Goal: Use online tool/utility: Utilize a website feature to perform a specific function

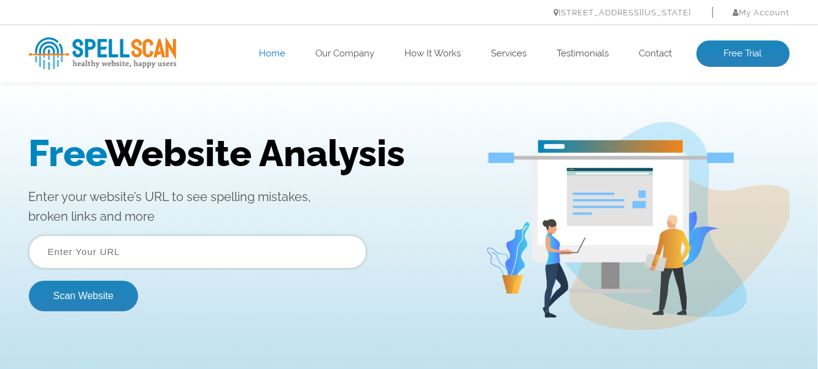
click at [52, 250] on input "text" at bounding box center [197, 251] width 337 height 33
type input "www.elizabethficocelli-vo.com"
click at [29, 280] on button "Scan Website" at bounding box center [83, 295] width 109 height 31
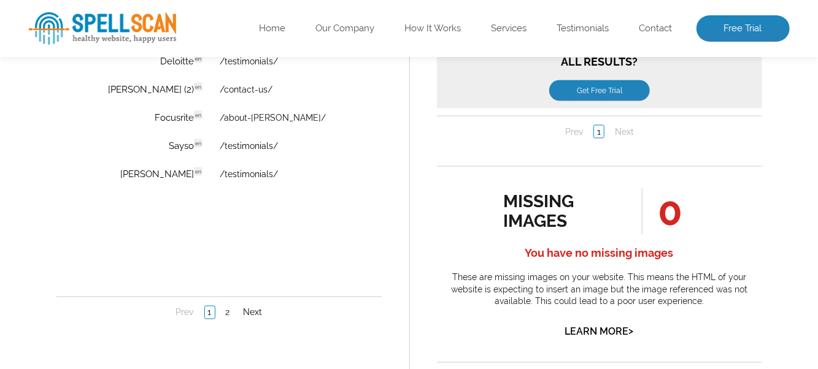
scroll to position [981, 0]
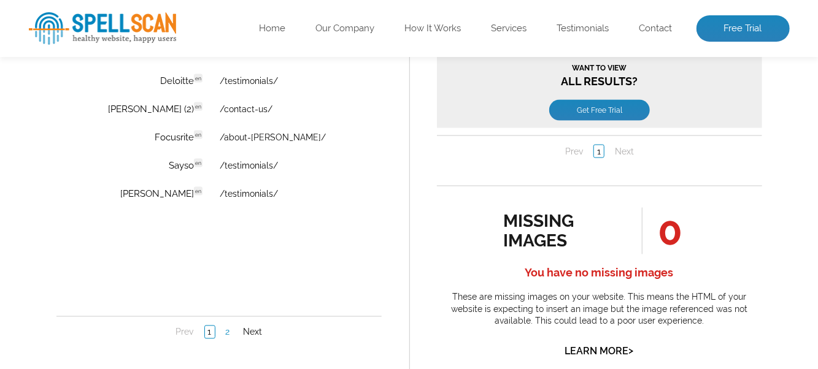
click at [225, 330] on link "2" at bounding box center [227, 333] width 10 height 12
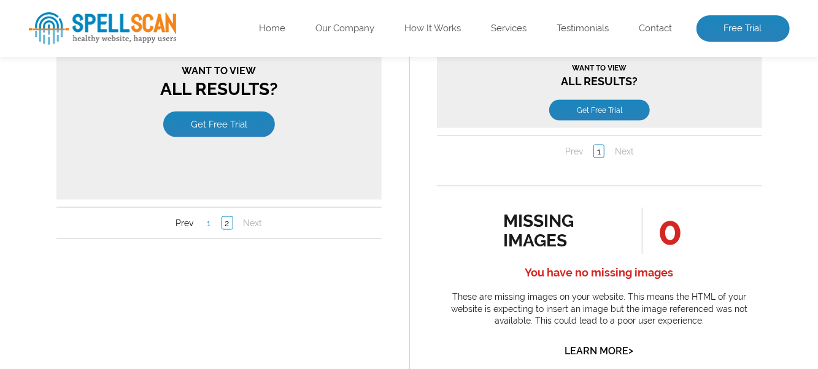
click at [206, 218] on link "1" at bounding box center [209, 224] width 10 height 12
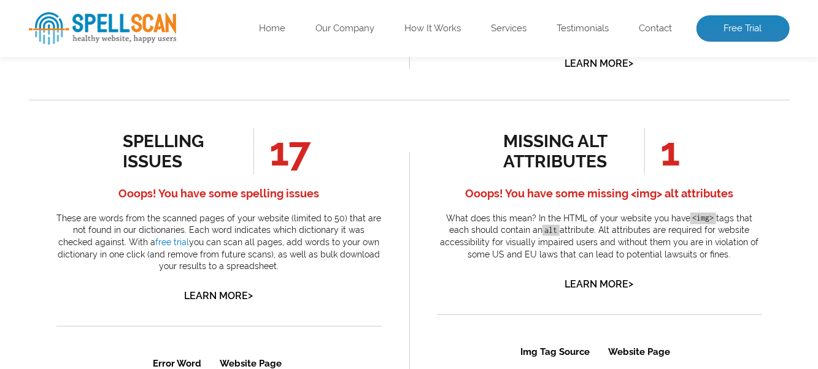
scroll to position [429, 0]
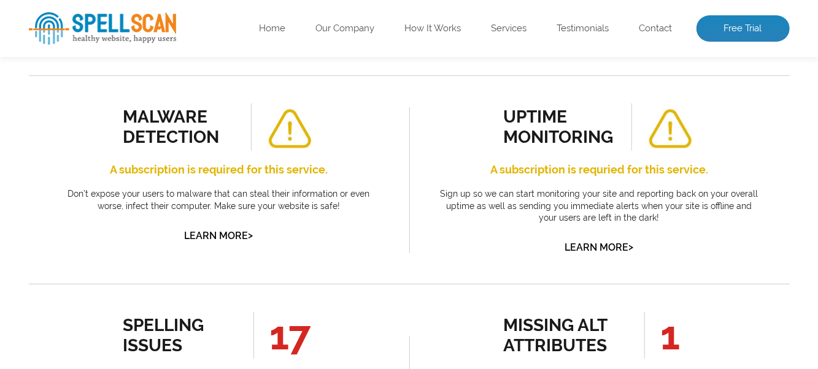
click at [29, 236] on div "malware detection A subscription is required for this service. Don’t expose you…" at bounding box center [219, 179] width 380 height 209
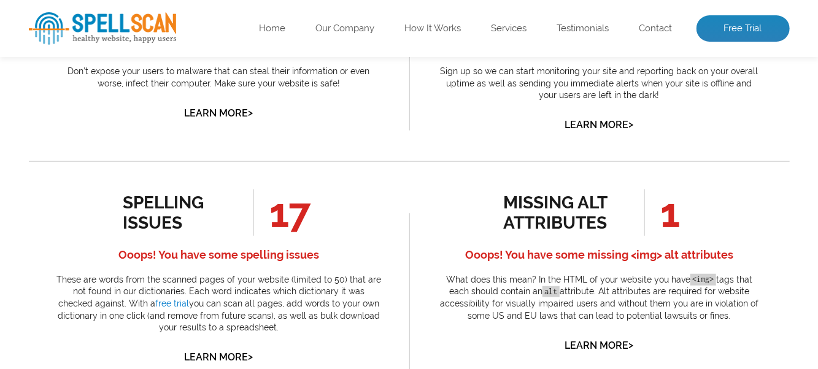
scroll to position [245, 0]
